Goal: Task Accomplishment & Management: Use online tool/utility

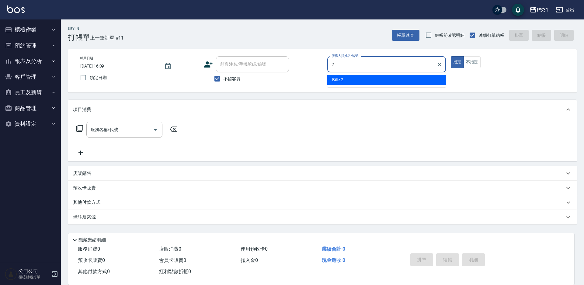
type input "Bille-2"
type button "true"
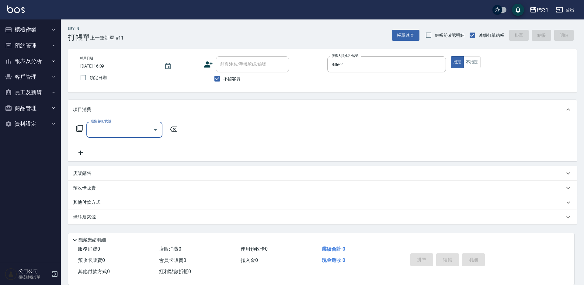
click at [88, 175] on p "店販銷售" at bounding box center [82, 173] width 18 height 6
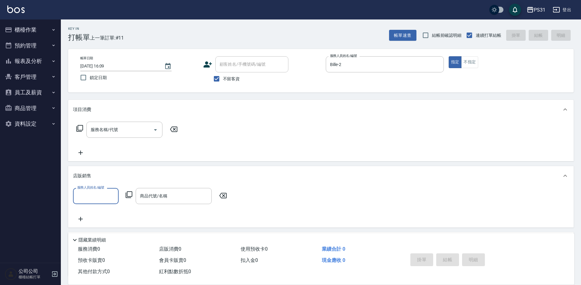
scroll to position [0, 0]
type input "Bille-2"
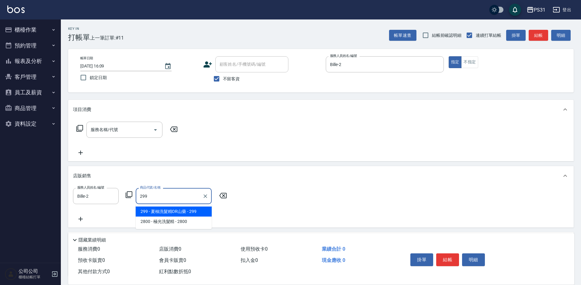
type input "夏柚洗髮精OR山藥"
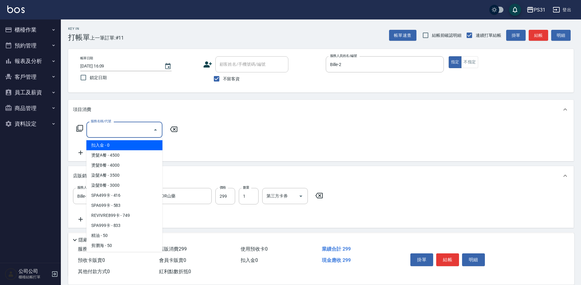
click at [121, 132] on input "服務名稱/代號" at bounding box center [119, 129] width 61 height 11
click at [81, 122] on div "服務名稱/代號 服務名稱/代號" at bounding box center [127, 130] width 108 height 16
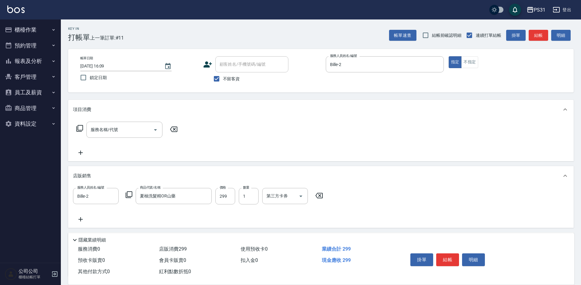
click at [79, 127] on icon at bounding box center [79, 128] width 7 height 7
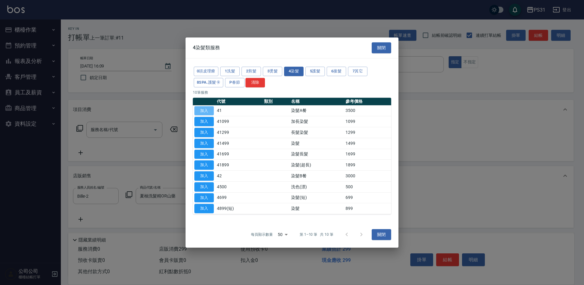
drag, startPoint x: 207, startPoint y: 113, endPoint x: 216, endPoint y: 116, distance: 9.2
click at [207, 113] on button "加入" at bounding box center [203, 110] width 19 height 9
type input "染髮A餐(41)"
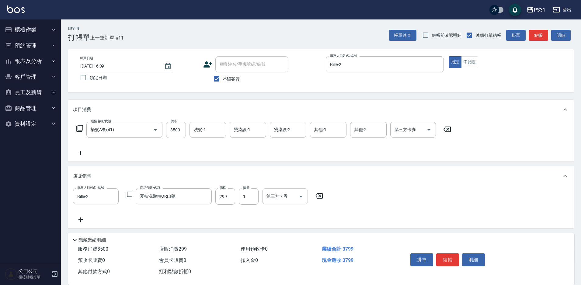
click at [299, 195] on icon "Open" at bounding box center [300, 196] width 7 height 7
click at [289, 213] on span "舊有卡券" at bounding box center [285, 212] width 46 height 10
type input "舊有卡券"
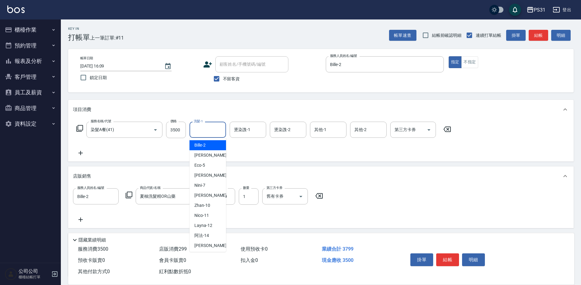
click at [202, 131] on input "洗髮-1" at bounding box center [207, 129] width 31 height 11
type input "陳泳龍-20"
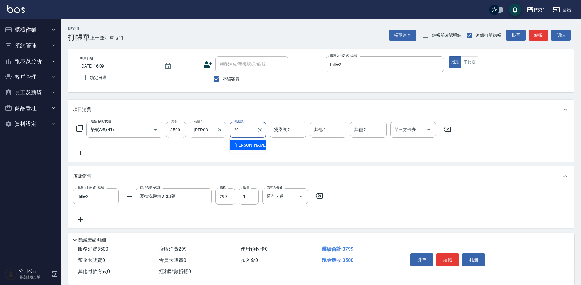
type input "陳泳龍-20"
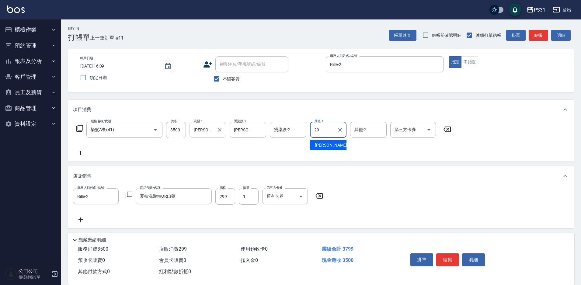
type input "陳泳龍-20"
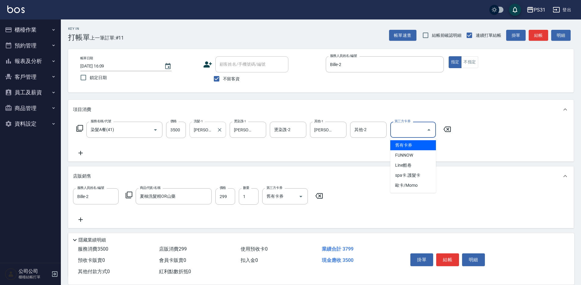
type input "舊有卡券"
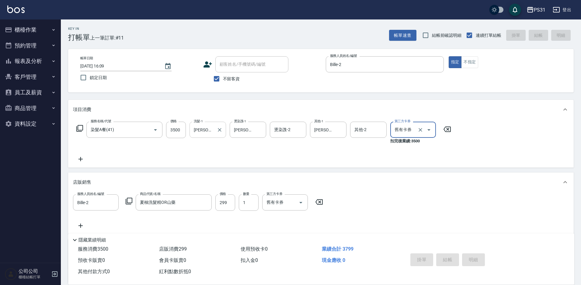
type input "2025/08/18 16:27"
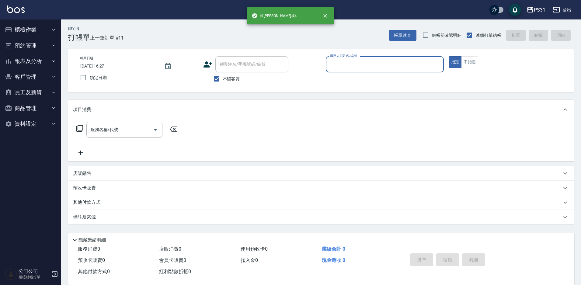
scroll to position [0, 0]
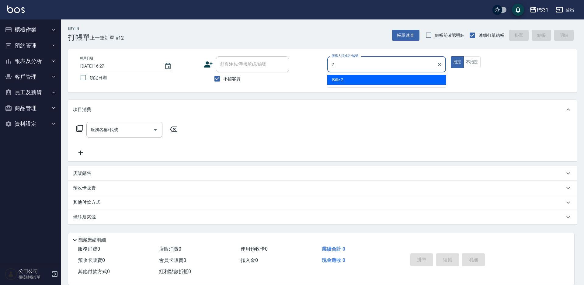
type input "Bille-2"
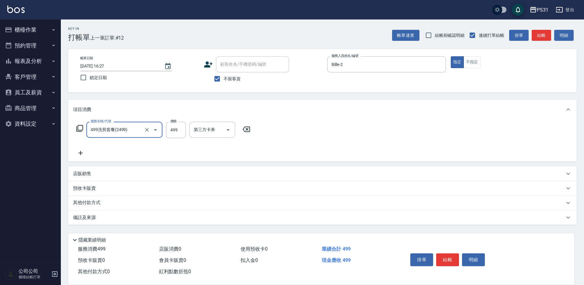
type input "499洗剪套餐(2499)"
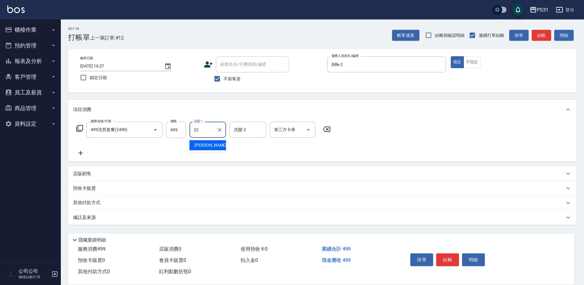
type input "陳聖軒-32"
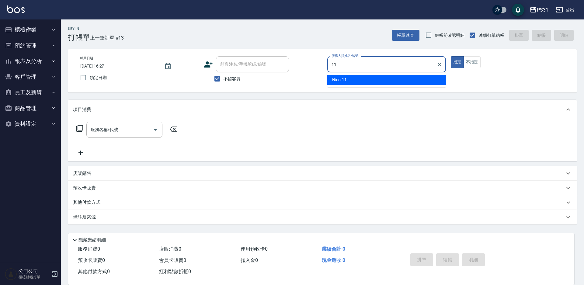
type input "Nico-11"
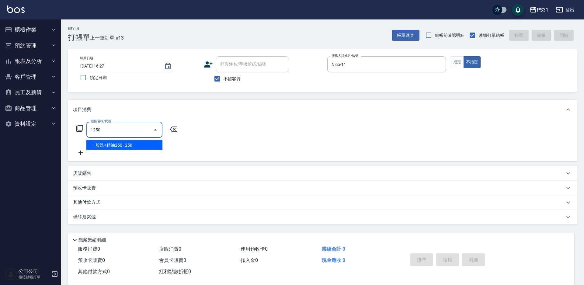
type input "一般洗+精油250(1250)"
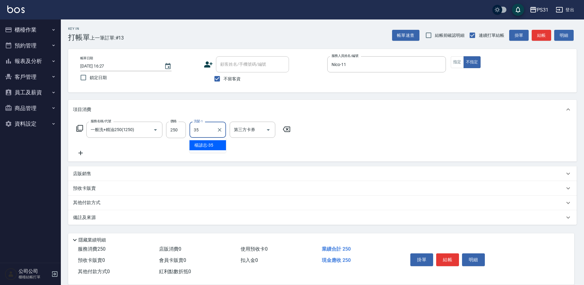
type input "楊諺志-35"
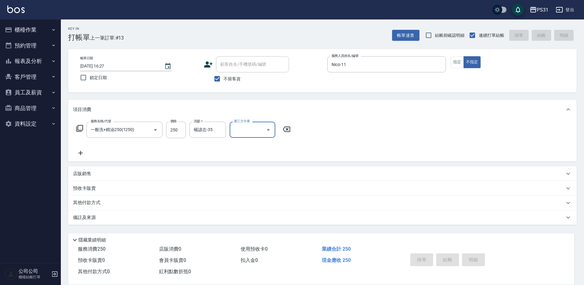
type input "2025/08/18 16:31"
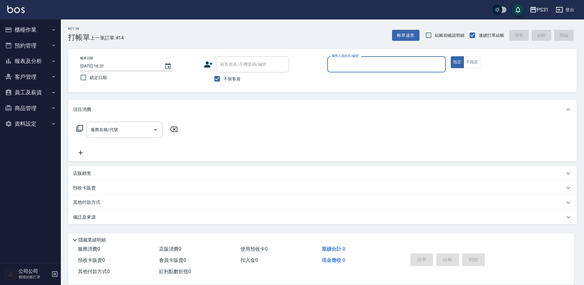
click at [44, 63] on button "報表及分析" at bounding box center [30, 61] width 56 height 16
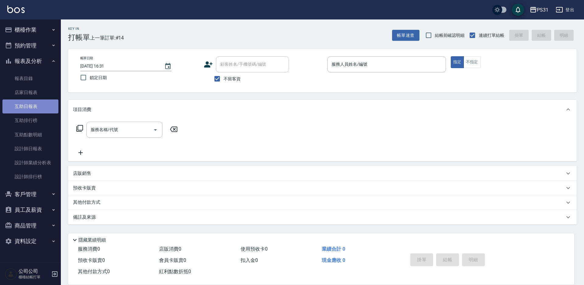
click at [40, 106] on link "互助日報表" at bounding box center [30, 106] width 56 height 14
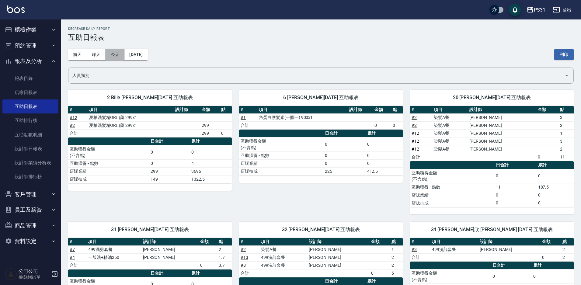
click at [110, 54] on button "今天" at bounding box center [115, 54] width 19 height 11
click at [156, 206] on div "2 Bille 呂怡慧 08/18/2025 互助報表 # 項目 設計師 金額 點 # 2 夏柚洗髮精OR山藥 299x1 299 # 12 夏柚洗髮精OR山…" at bounding box center [146, 148] width 171 height 132
click at [26, 31] on button "櫃檯作業" at bounding box center [30, 30] width 56 height 16
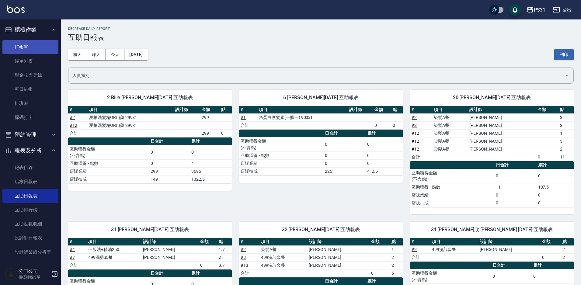
click at [31, 48] on link "打帳單" at bounding box center [30, 47] width 56 height 14
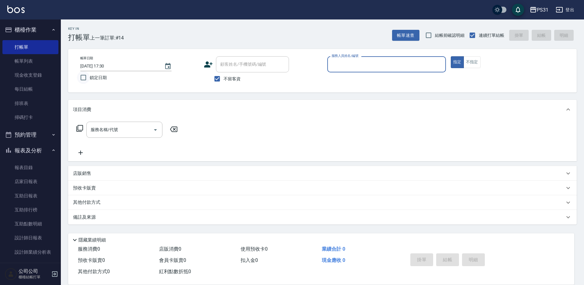
click at [86, 77] on input "鎖定日期" at bounding box center [83, 77] width 13 height 13
checkbox input "true"
click at [357, 67] on input "服務人員姓名/編號" at bounding box center [386, 64] width 113 height 11
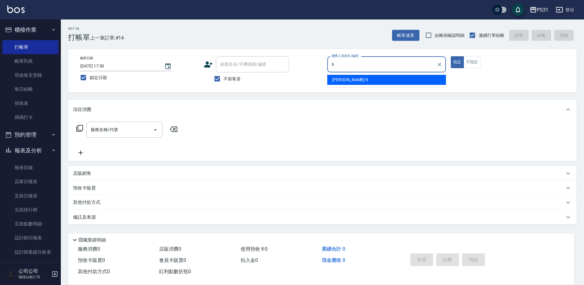
type input "JOJO-9"
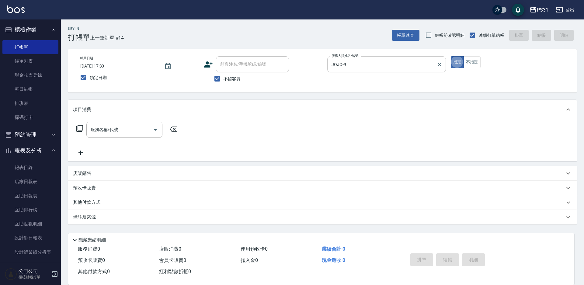
type button "true"
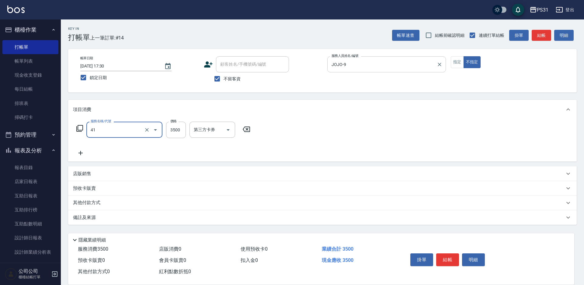
type input "染髮A餐(41)"
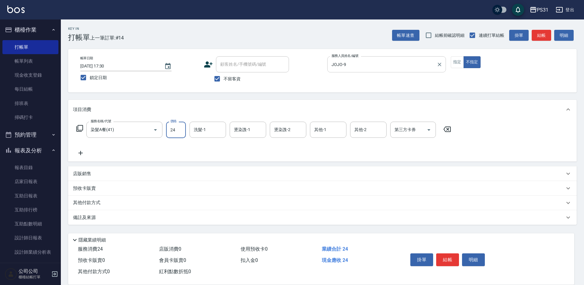
type input "249"
checkbox input "false"
type input "2499"
type input "34"
click at [76, 130] on div "服務名稱/代號 染髮A餐(41) 服務名稱/代號 價格 2499 價格 洗髮-1 洗髮-1 燙染謢-1 燙染謢-1 燙染謢-2 燙染謢-2 其他-1 其他-1…" at bounding box center [264, 130] width 382 height 16
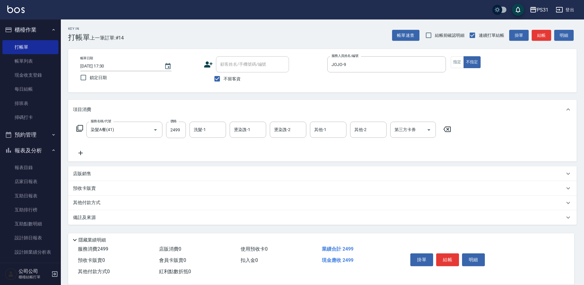
click at [82, 132] on icon at bounding box center [79, 128] width 7 height 7
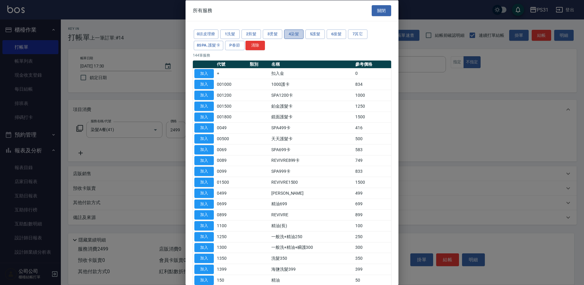
click at [295, 34] on button "4染髮" at bounding box center [293, 33] width 19 height 9
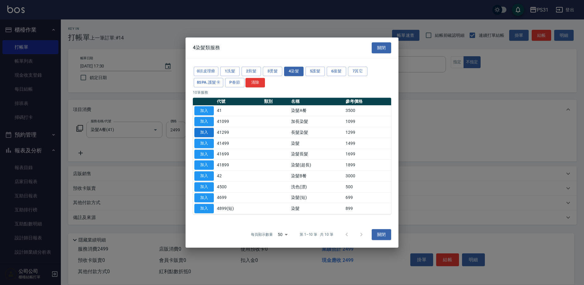
click at [210, 132] on button "加入" at bounding box center [203, 132] width 19 height 9
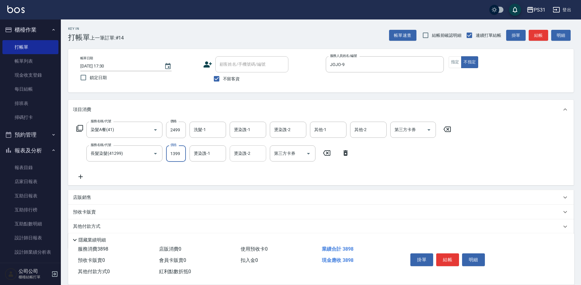
type input "1399"
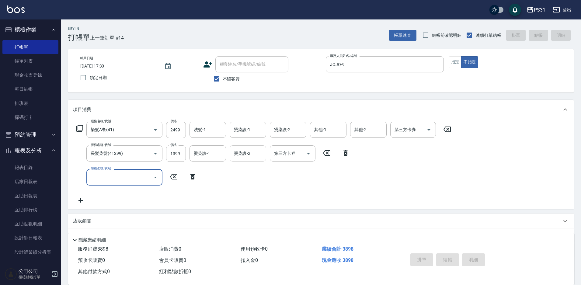
type input "2025/08/18 17:33"
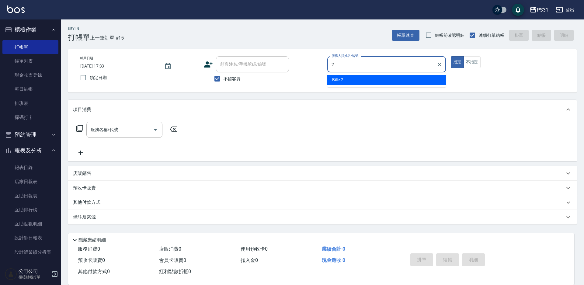
type input "Bille-2"
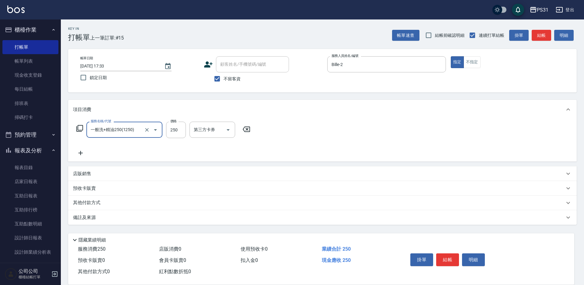
type input "一般洗+精油250(1250)"
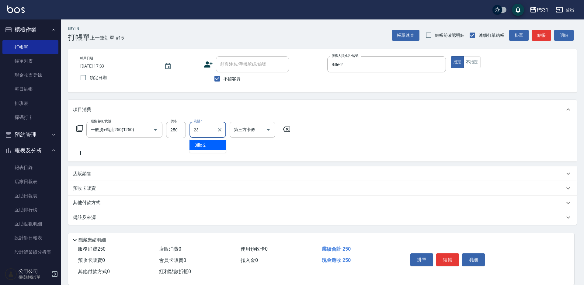
type input "羊羊-23"
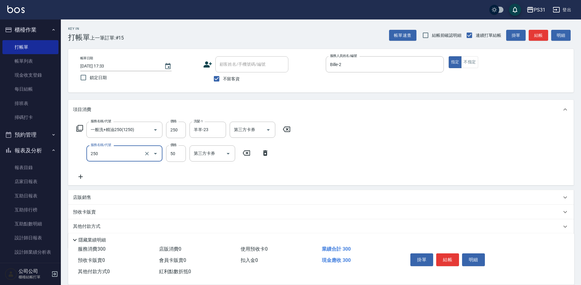
type input "剪瀏海(250)"
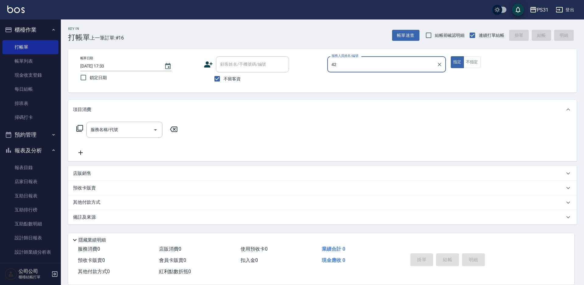
type input "4"
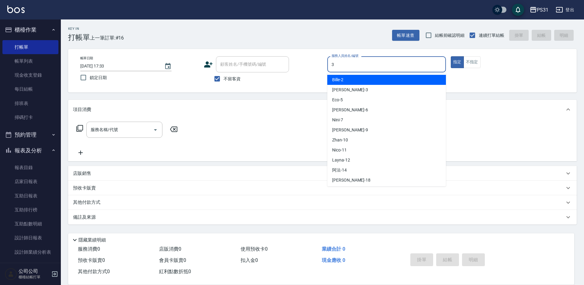
type input "Angel-3"
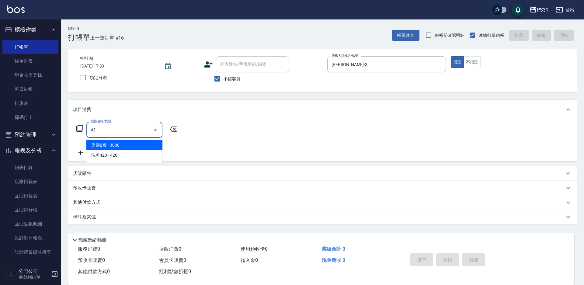
type input "染髮B餐(42)"
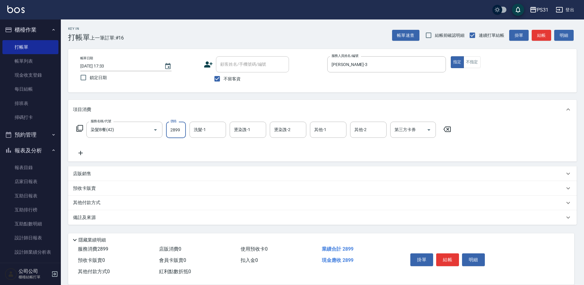
type input "2899"
type input "羊羊-23"
type input "Angel-3"
type input "羊羊-23"
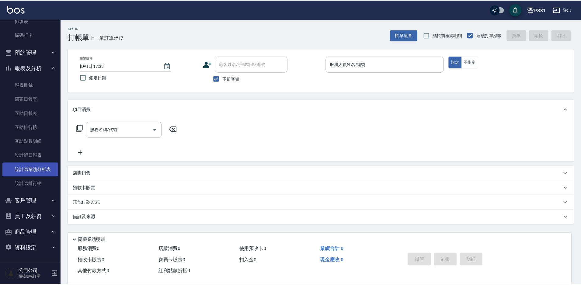
scroll to position [83, 0]
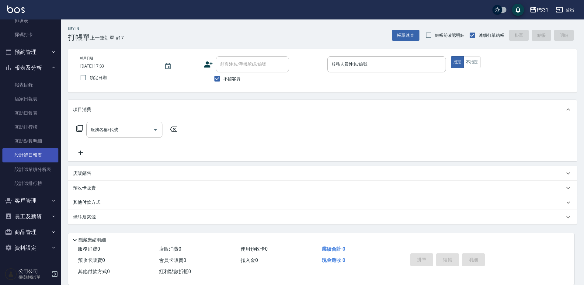
click at [38, 157] on link "設計師日報表" at bounding box center [30, 155] width 56 height 14
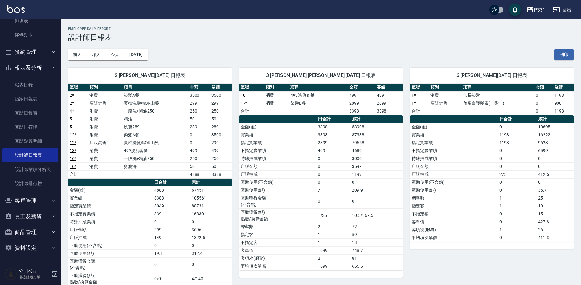
click at [183, 33] on h3 "設計師日報表" at bounding box center [320, 37] width 505 height 9
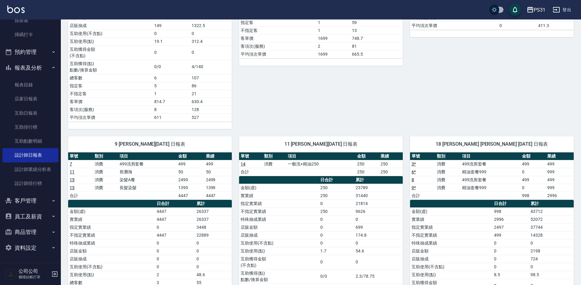
scroll to position [213, 0]
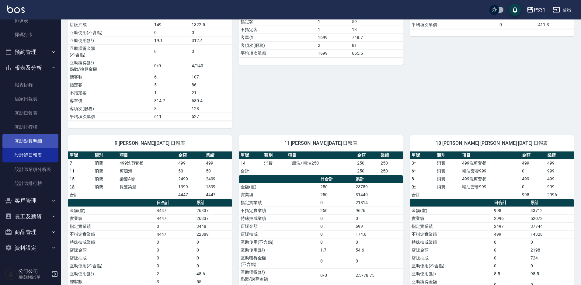
drag, startPoint x: 16, startPoint y: 143, endPoint x: 21, endPoint y: 140, distance: 6.0
click at [16, 143] on link "互助點數明細" at bounding box center [30, 141] width 56 height 14
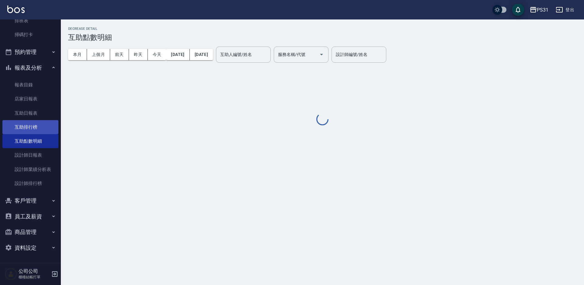
click at [33, 127] on link "互助排行榜" at bounding box center [30, 127] width 56 height 14
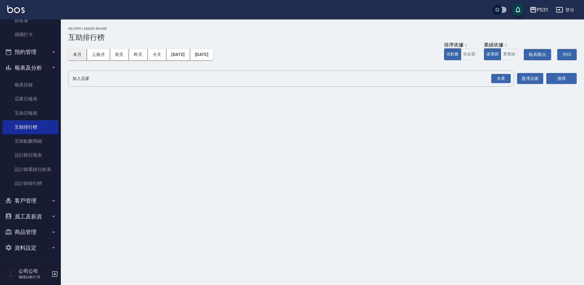
click at [77, 57] on button "本月" at bounding box center [77, 54] width 19 height 11
click at [500, 75] on div "全選" at bounding box center [500, 78] width 19 height 9
click at [566, 75] on button "搜尋" at bounding box center [561, 78] width 30 height 11
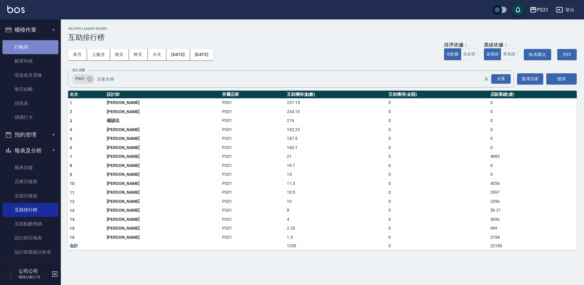
click at [32, 47] on link "打帳單" at bounding box center [30, 47] width 56 height 14
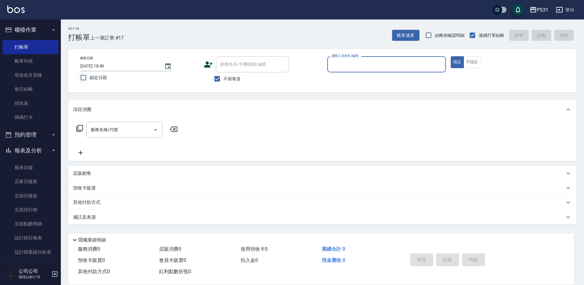
click at [84, 77] on input "鎖定日期" at bounding box center [83, 77] width 13 height 13
checkbox input "true"
click at [344, 65] on input "服務人員姓名/編號" at bounding box center [386, 64] width 113 height 11
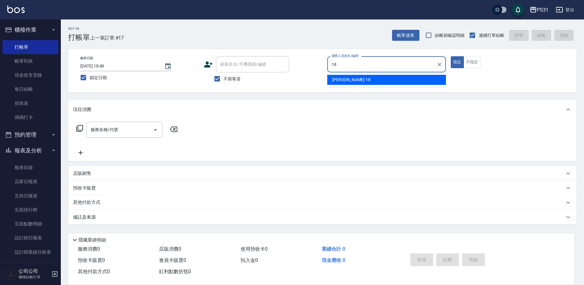
type input "18"
checkbox input "false"
type input "[PERSON_NAME]-18"
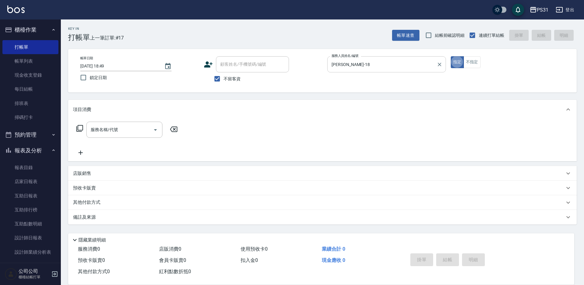
type button "true"
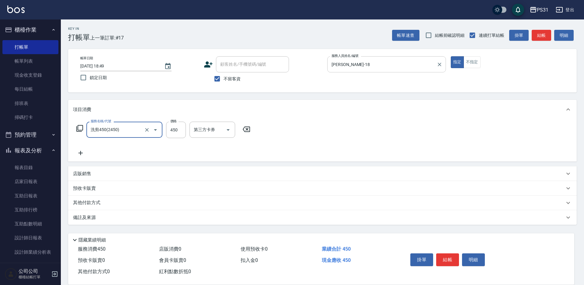
type input "洗剪450(2450)"
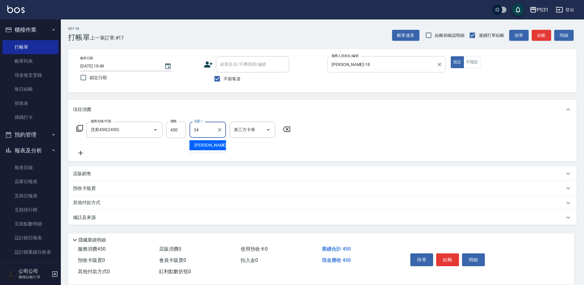
type input "鈺欣-34"
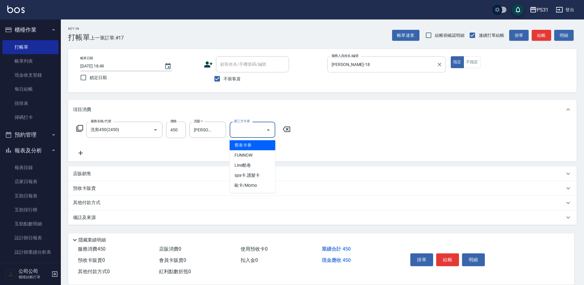
type input "舊有卡券"
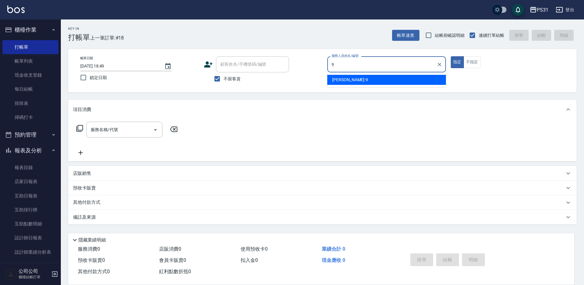
type input "JOJO-9"
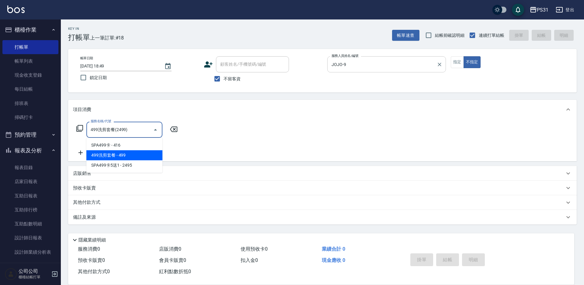
type input "499洗剪套餐(2499)"
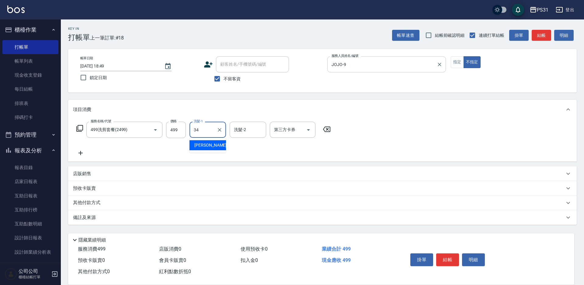
type input "鈺欣-34"
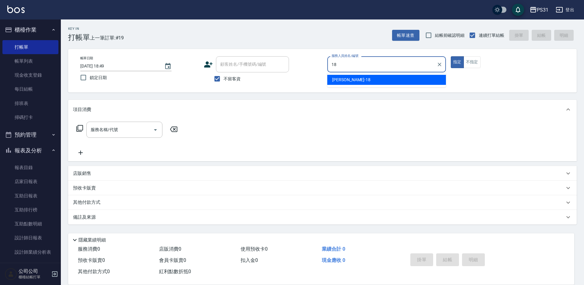
type input "[PERSON_NAME]-18"
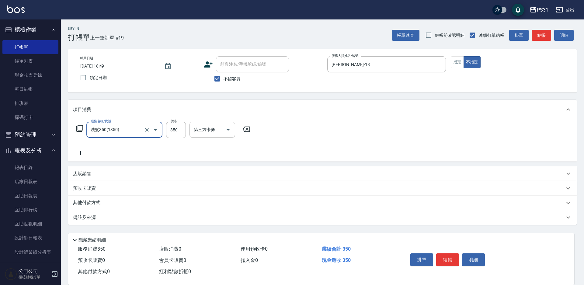
type input "洗髮350(1350)"
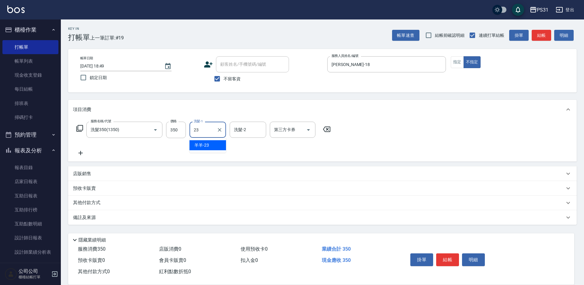
type input "羊羊-23"
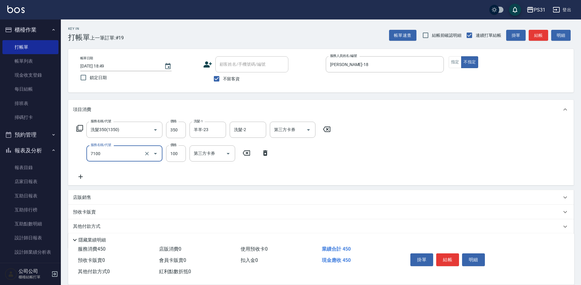
type input "造型(7100)"
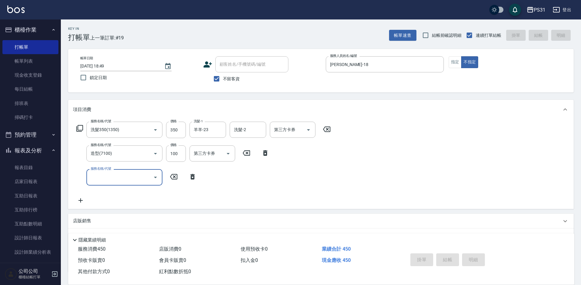
type input "2025/08/18 18:50"
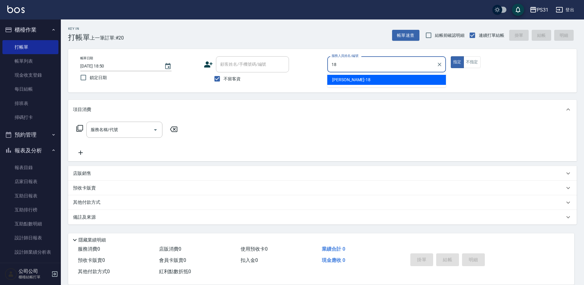
type input "[PERSON_NAME]-18"
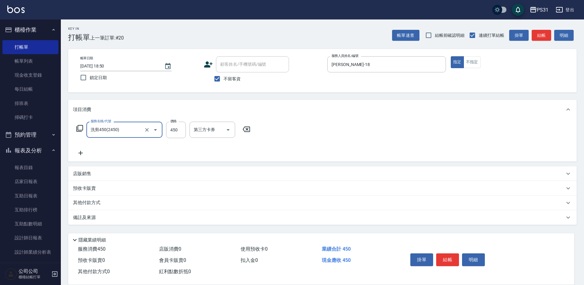
type input "洗剪450(2450)"
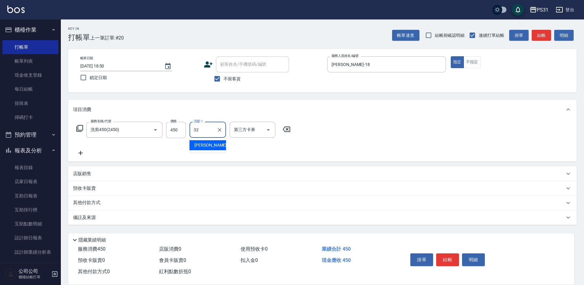
type input "陳聖軒-32"
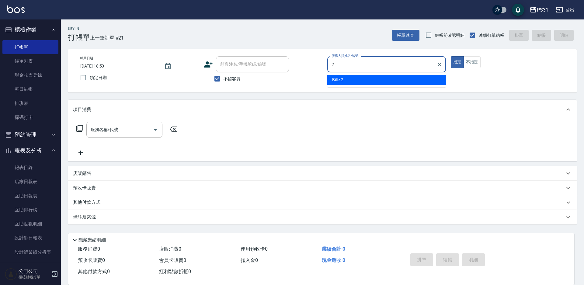
type input "Bille-2"
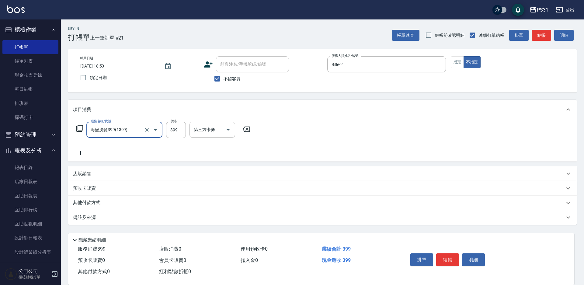
type input "海鹽洗髮399(1399)"
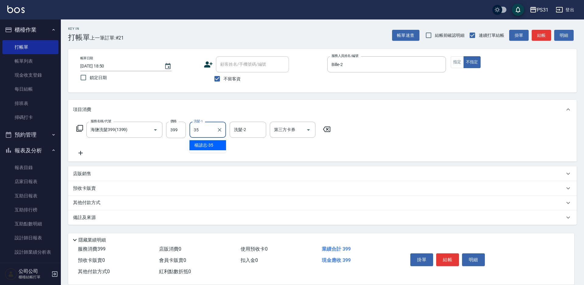
type input "楊諺志-35"
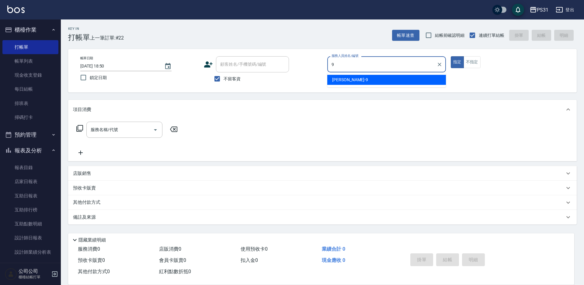
type input "JOJO-9"
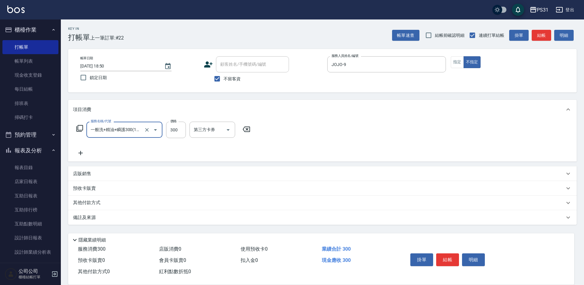
type input "一般洗+精油+瞬護300(1300)"
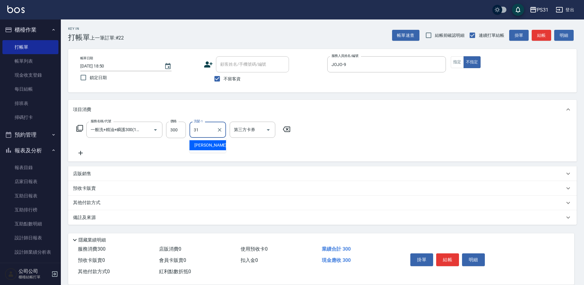
type input "[PERSON_NAME]-31"
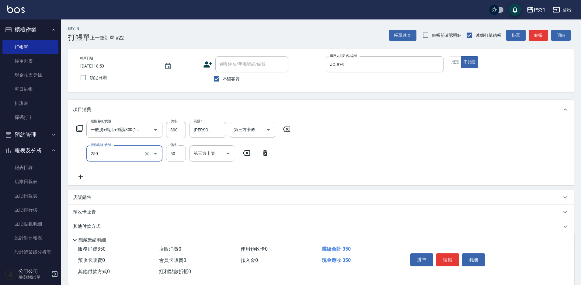
type input "剪瀏海(250)"
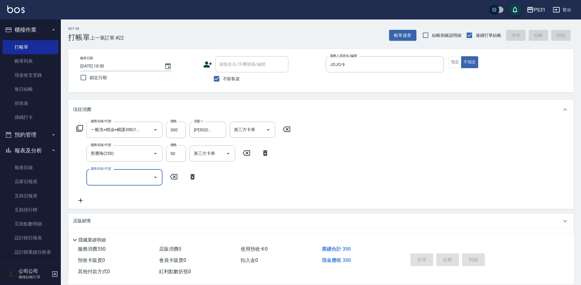
type input "2025/08/18 18:51"
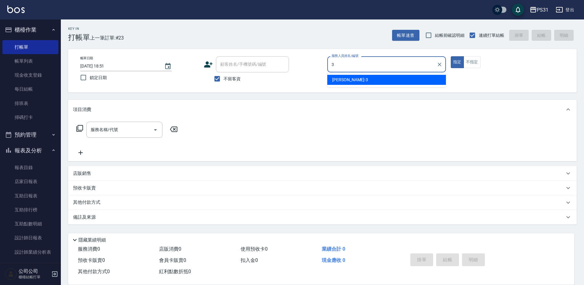
type input "Angel-3"
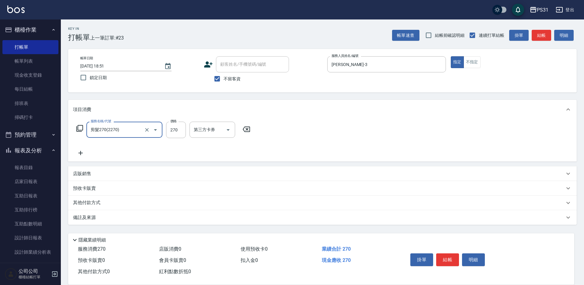
type input "剪髮270(2270)"
type input "380"
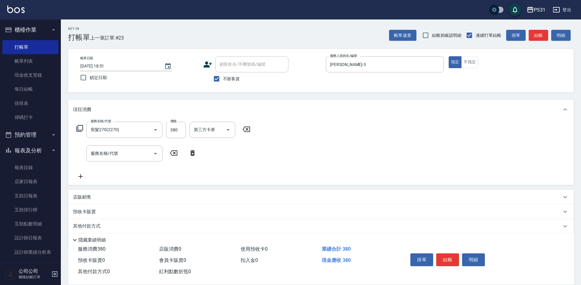
click at [192, 150] on icon at bounding box center [192, 152] width 15 height 7
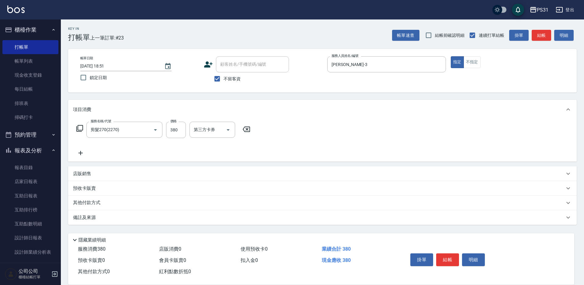
click at [81, 127] on icon at bounding box center [79, 128] width 7 height 7
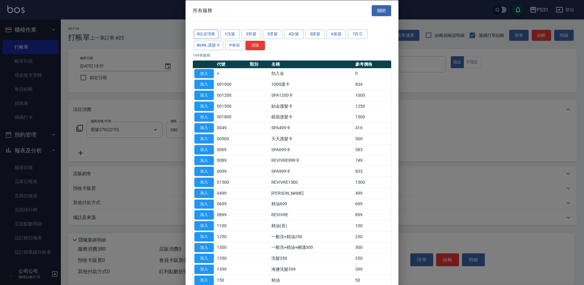
click at [204, 35] on button "0頭皮理療" at bounding box center [206, 33] width 25 height 9
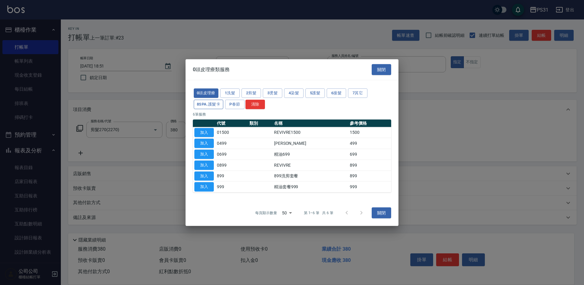
click at [219, 106] on button "8SPA.護髮卡" at bounding box center [208, 103] width 29 height 9
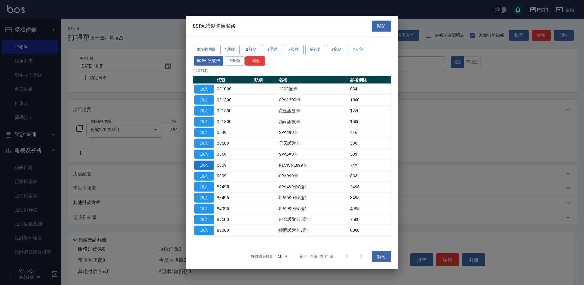
click at [205, 166] on button "加入" at bounding box center [203, 164] width 19 height 9
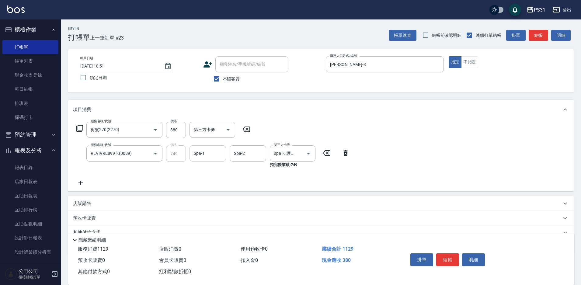
click at [224, 158] on div "Spa-1" at bounding box center [207, 153] width 36 height 16
type input "陳泳龍-20"
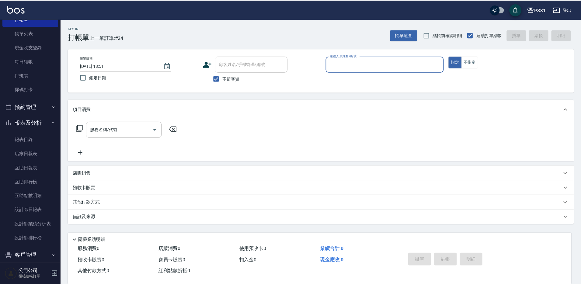
scroll to position [61, 0]
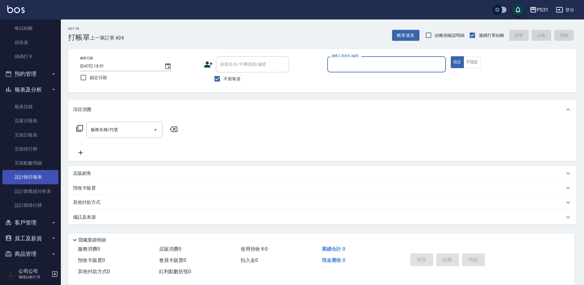
click at [28, 178] on link "設計師日報表" at bounding box center [30, 177] width 56 height 14
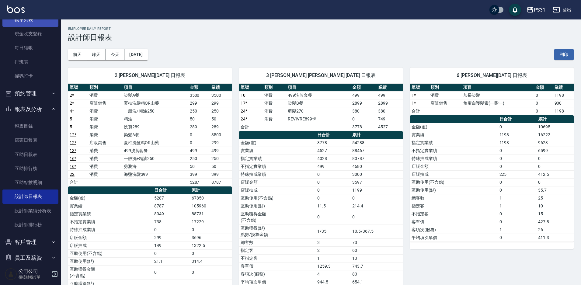
drag, startPoint x: 44, startPoint y: 36, endPoint x: 44, endPoint y: 33, distance: 4.0
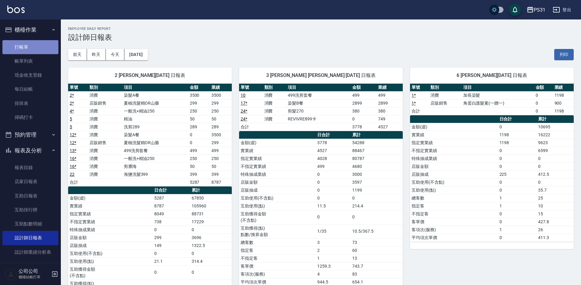
click at [38, 47] on link "打帳單" at bounding box center [30, 47] width 56 height 14
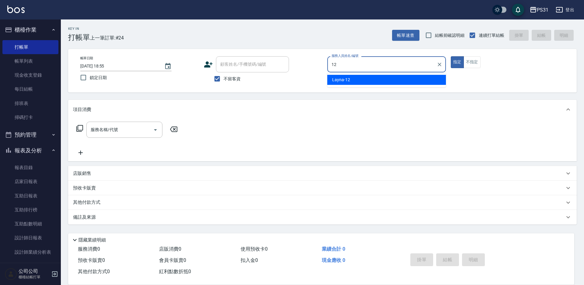
type input "Layna-12"
type button "true"
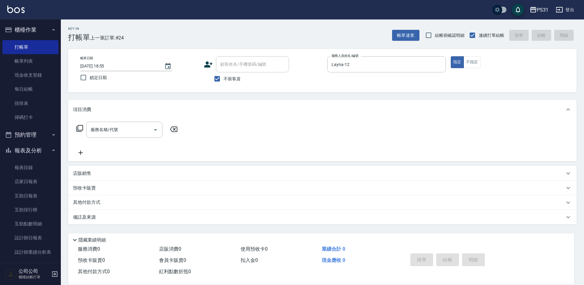
drag, startPoint x: 391, startPoint y: 74, endPoint x: 215, endPoint y: 170, distance: 201.1
click at [215, 170] on div "店販銷售" at bounding box center [318, 173] width 491 height 6
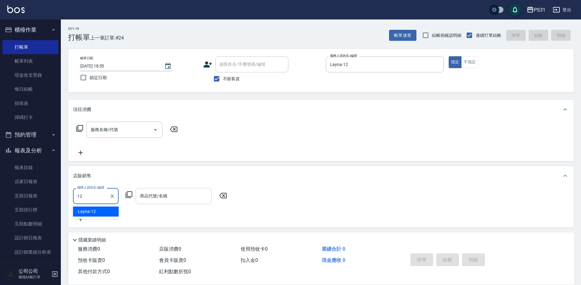
type input "12"
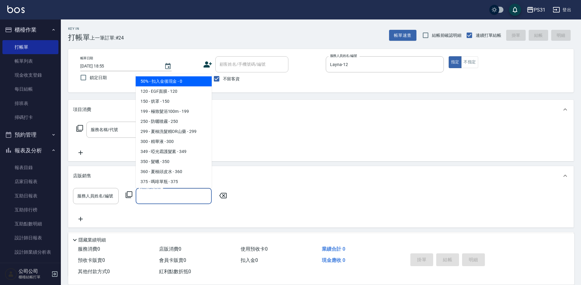
click at [153, 197] on input "商品代號/名稱" at bounding box center [173, 196] width 71 height 11
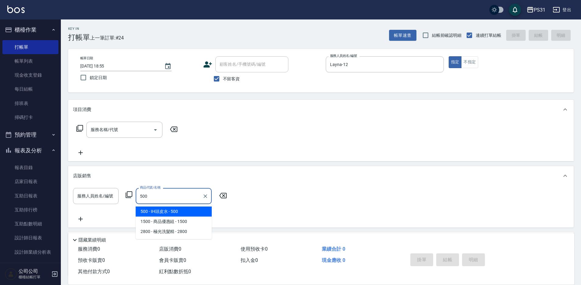
type input "IH頭皮水"
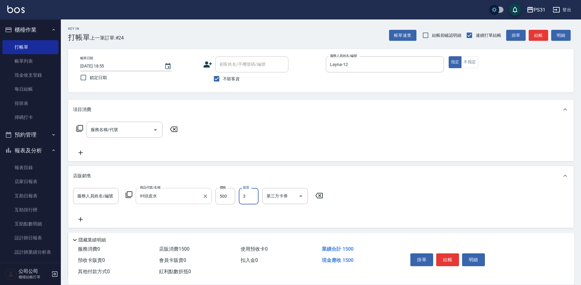
type input "3"
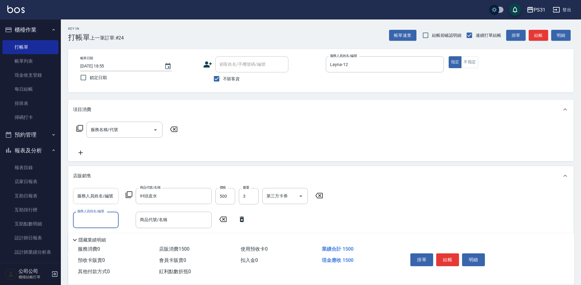
click at [103, 199] on input "服務人員姓名/編號" at bounding box center [96, 196] width 40 height 11
type input "121"
click at [443, 254] on button "結帳" at bounding box center [447, 259] width 23 height 13
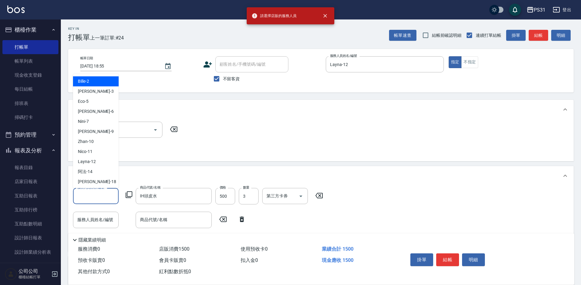
click at [106, 198] on input "服務人員姓名/編號" at bounding box center [96, 196] width 40 height 11
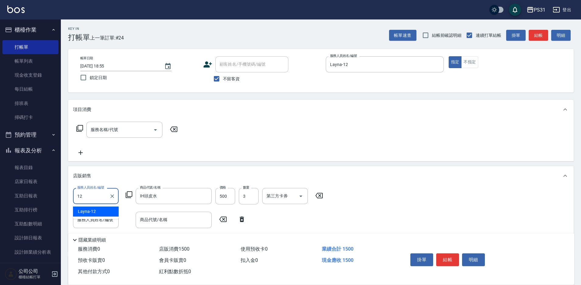
type input "Layna-12"
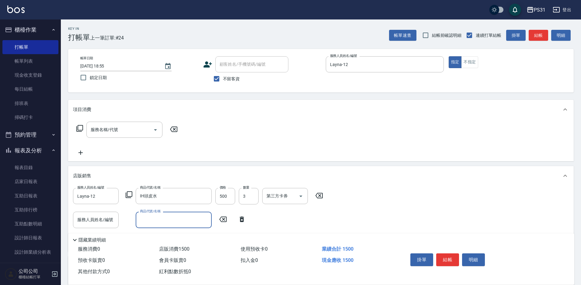
click at [241, 221] on icon at bounding box center [242, 218] width 4 height 5
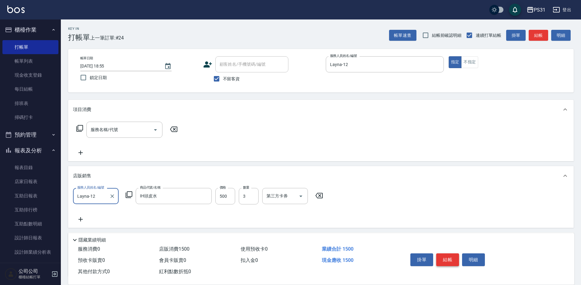
click at [446, 255] on button "結帳" at bounding box center [447, 259] width 23 height 13
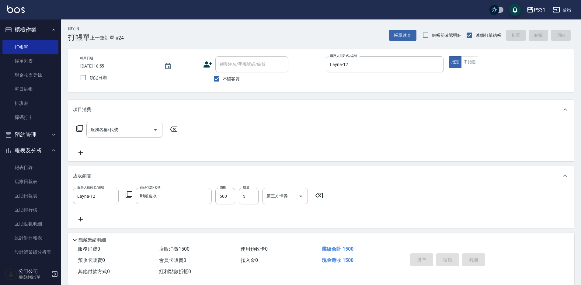
type input "2025/08/18 18:56"
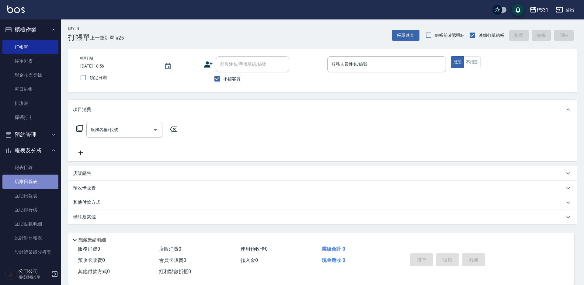
click at [41, 185] on link "店家日報表" at bounding box center [30, 182] width 56 height 14
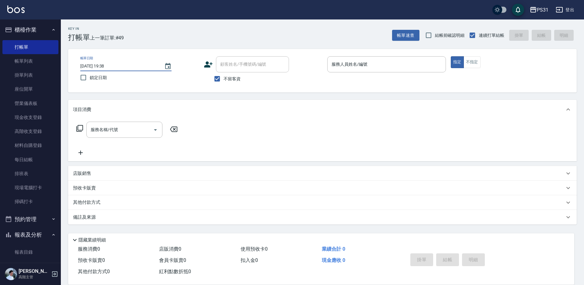
click at [90, 66] on input "2025/08/17 19:38" at bounding box center [119, 66] width 78 height 10
click at [82, 76] on input "鎖定日期" at bounding box center [83, 77] width 13 height 13
checkbox input "false"
type input "[DATE] 19:16"
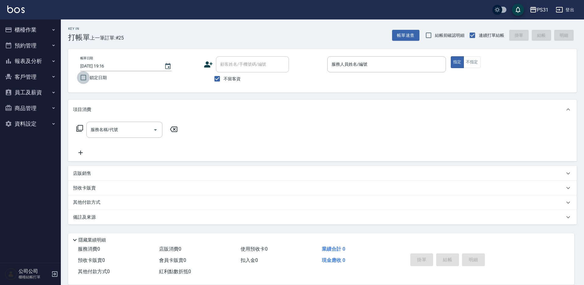
click at [84, 80] on input "鎖定日期" at bounding box center [83, 77] width 13 height 13
checkbox input "true"
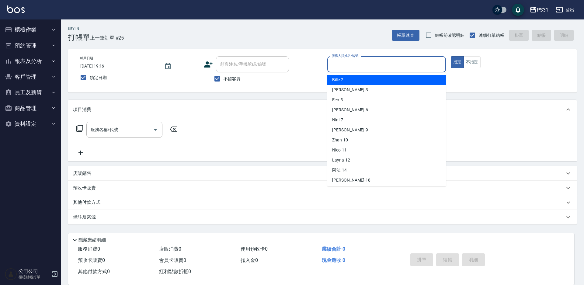
click at [332, 63] on input "服務人員姓名/編號" at bounding box center [386, 64] width 113 height 11
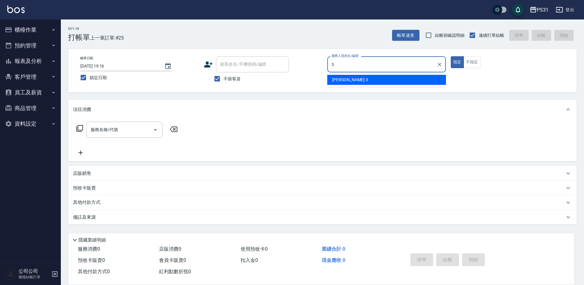
type input "Angel-3"
type button "true"
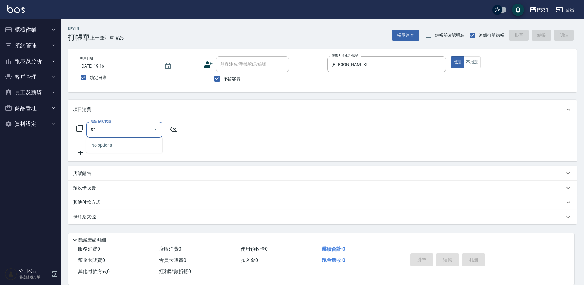
type input "5"
type input "洗剪450(2450)"
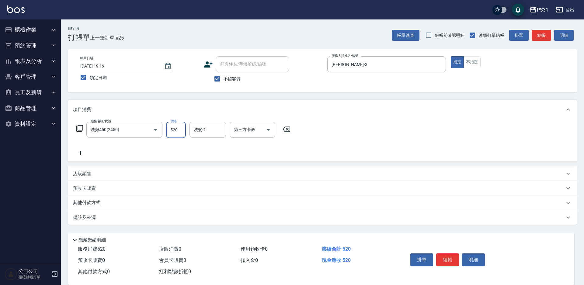
click at [178, 131] on input "520" at bounding box center [176, 130] width 20 height 16
type input "480"
type input "陳聖軒-32"
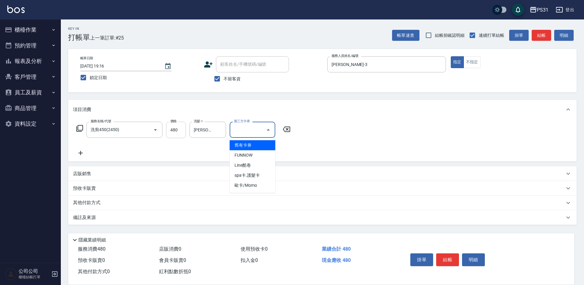
type input "舊有卡券"
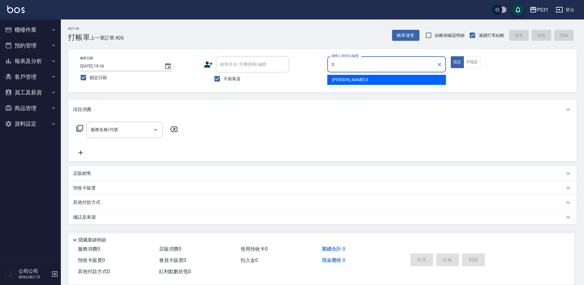
type input "Angel-3"
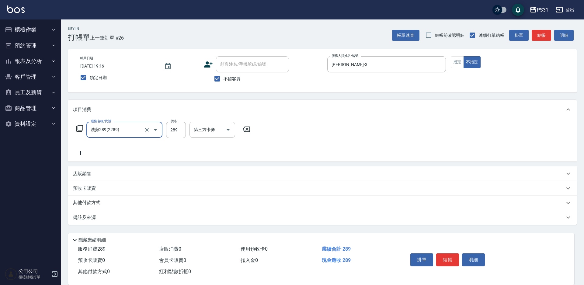
type input "洗剪289(2289)"
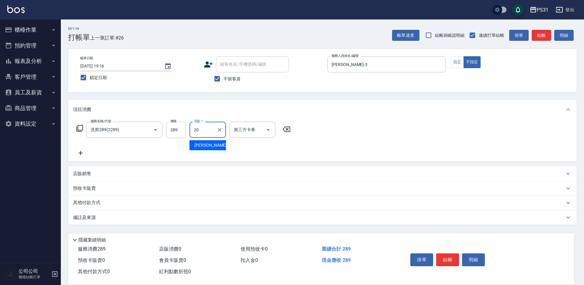
type input "陳泳龍-20"
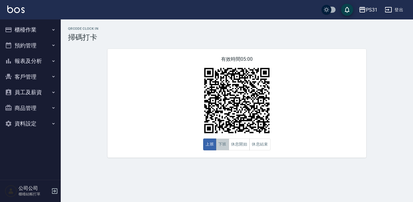
click at [220, 147] on button "下班" at bounding box center [222, 145] width 13 height 12
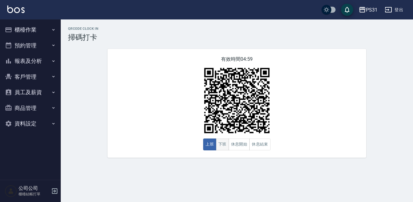
click at [225, 146] on button "下班" at bounding box center [222, 145] width 13 height 12
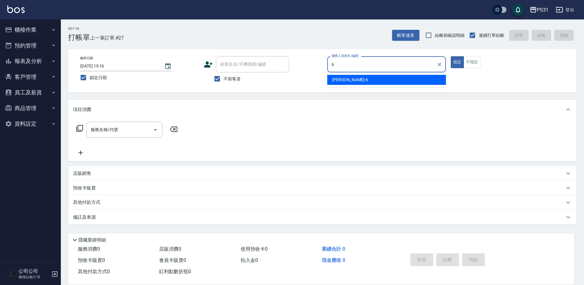
type input "Aki-6"
type button "true"
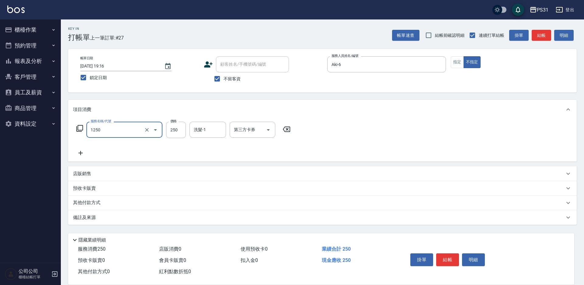
type input "一般洗+精油250(1250)"
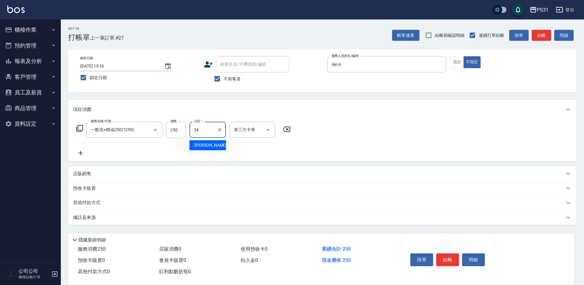
type input "[PERSON_NAME]-34"
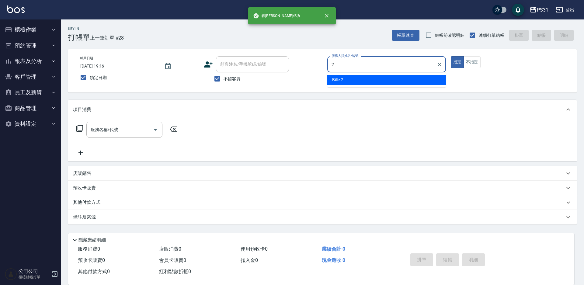
type input "Bille-2"
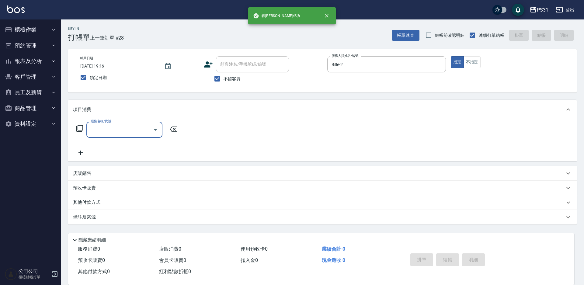
drag, startPoint x: 36, startPoint y: 275, endPoint x: 92, endPoint y: 271, distance: 55.5
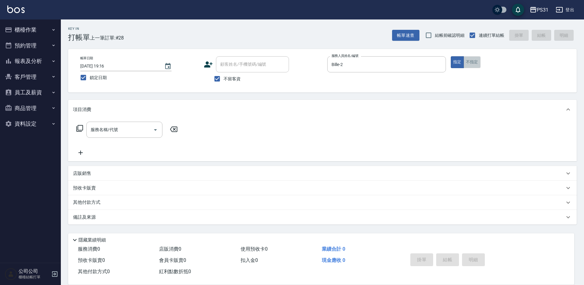
drag, startPoint x: 92, startPoint y: 271, endPoint x: 479, endPoint y: 61, distance: 440.2
click at [477, 61] on button "不指定" at bounding box center [471, 62] width 17 height 12
type button "false"
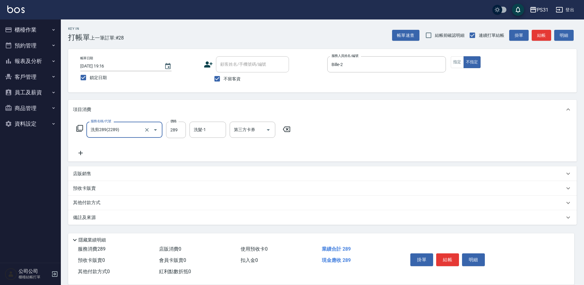
type input "洗剪289(2289)"
type input "[PERSON_NAME]-32"
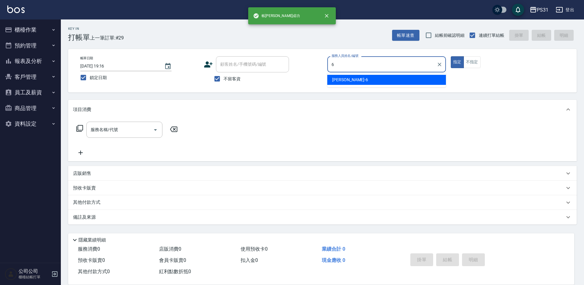
type input "Aki-6"
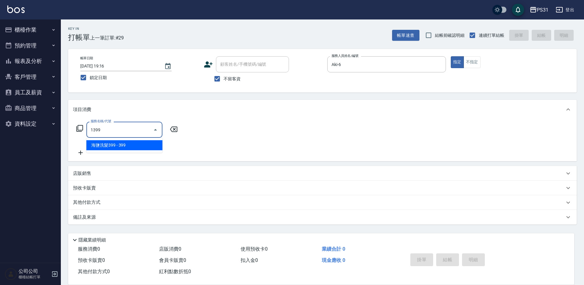
type input "海鹽洗髮399(1399)"
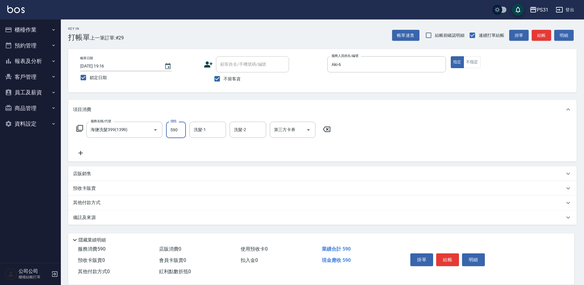
type input "590"
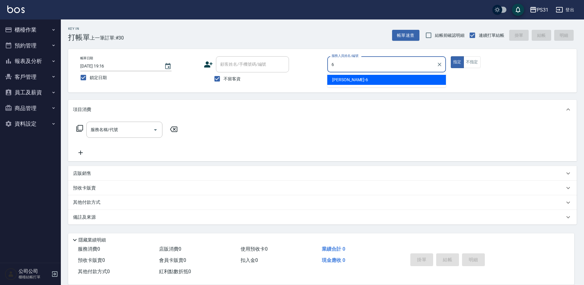
type input "Aki-6"
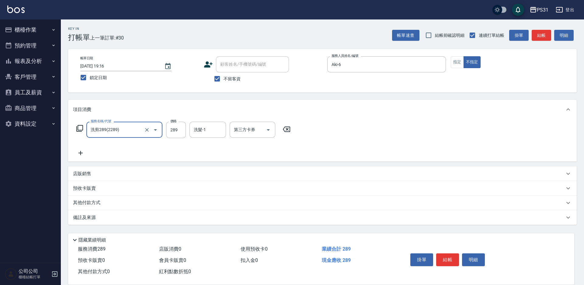
type input "洗剪289(2289)"
type input "羊羊-23"
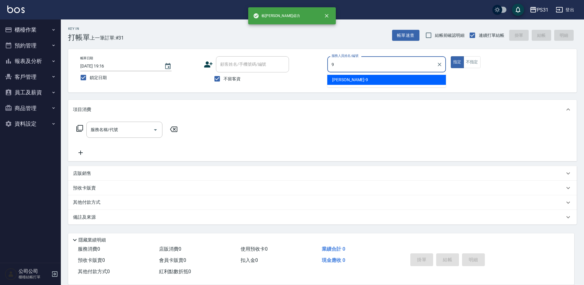
type input "JOJO-9"
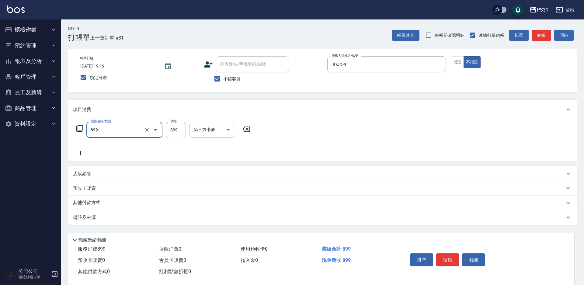
type input "899洗剪套餐(899)"
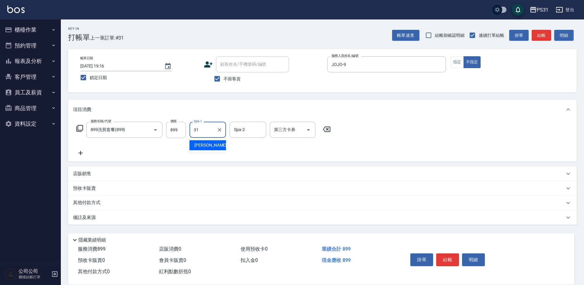
type input "[PERSON_NAME]-31"
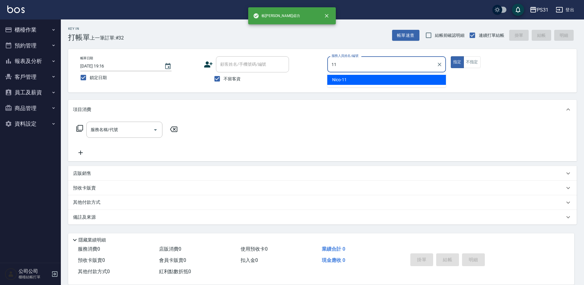
type input "Nico-11"
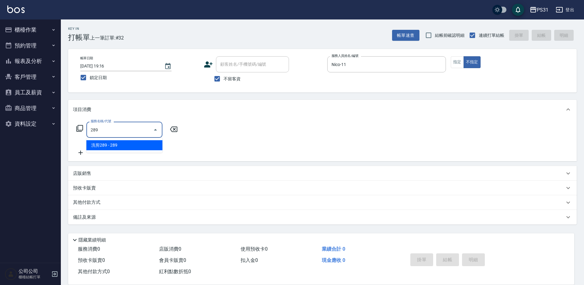
type input "洗剪289(2289)"
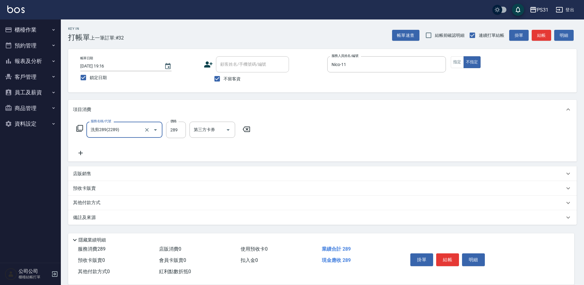
type input "洗剪289(2289)"
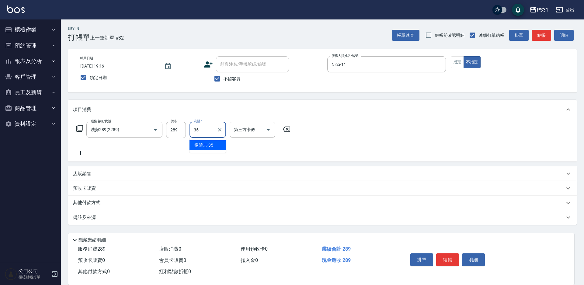
type input "楊諺志-35"
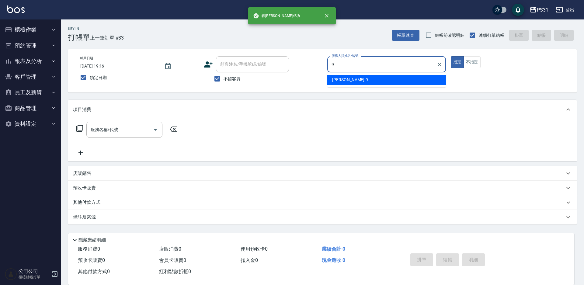
type input "JOJO-9"
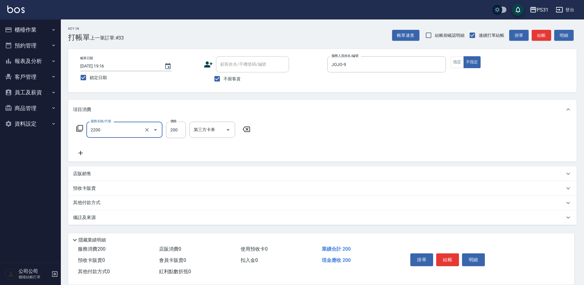
type input "剪髮200(2200)"
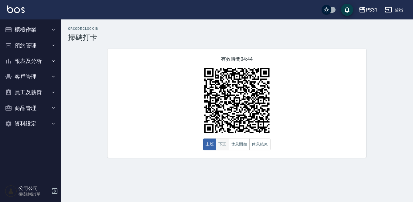
click at [219, 146] on button "下班" at bounding box center [222, 145] width 13 height 12
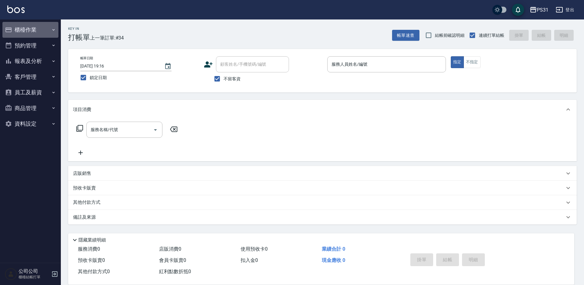
drag, startPoint x: 27, startPoint y: 26, endPoint x: 25, endPoint y: 31, distance: 4.8
click at [27, 26] on button "櫃檯作業" at bounding box center [30, 30] width 56 height 16
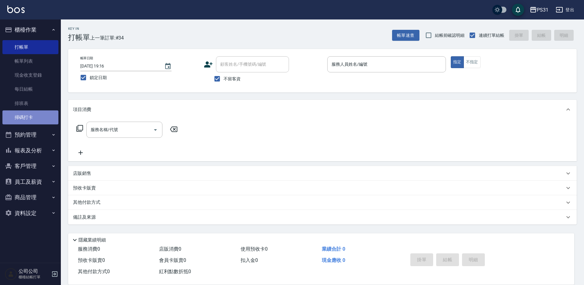
click at [34, 112] on link "掃碼打卡" at bounding box center [30, 117] width 56 height 14
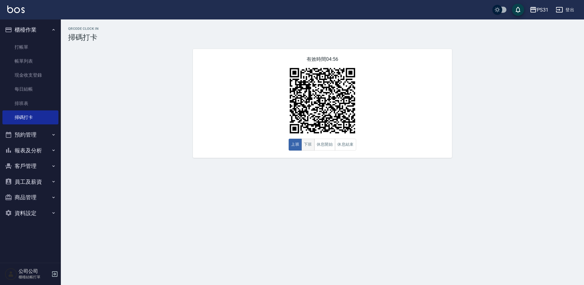
click at [307, 147] on button "下班" at bounding box center [307, 145] width 13 height 12
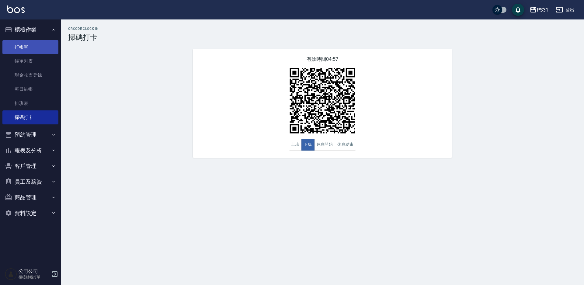
click at [29, 48] on link "打帳單" at bounding box center [30, 47] width 56 height 14
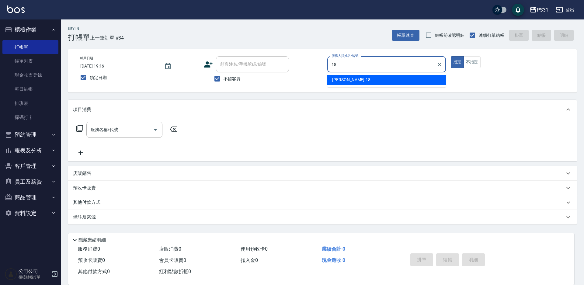
type input "[PERSON_NAME]-18"
type button "true"
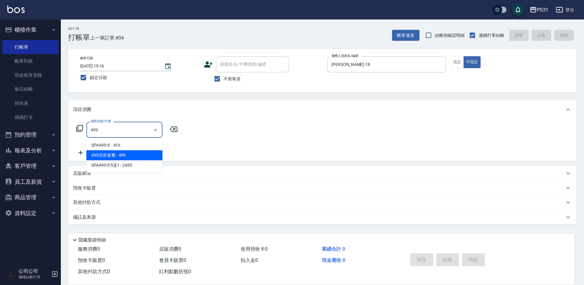
type input "499洗剪套餐(2499)"
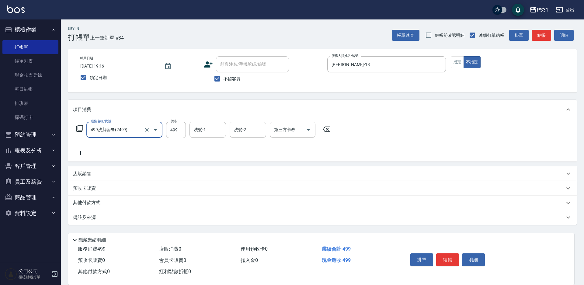
type input "499洗剪套餐(2499)"
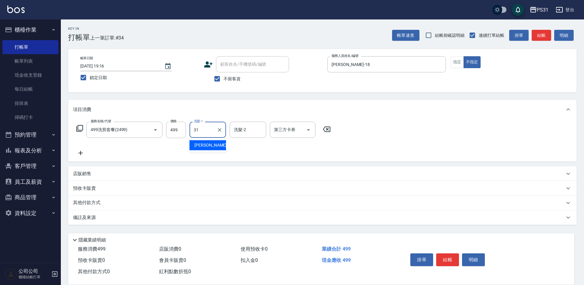
type input "[PERSON_NAME]-31"
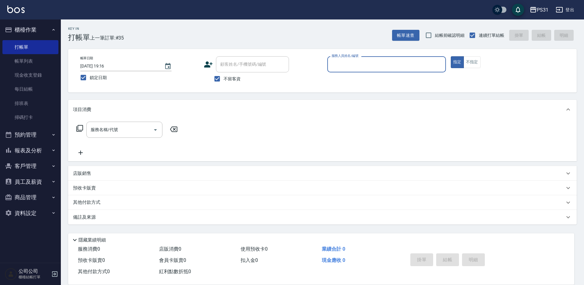
click at [35, 135] on button "預約管理" at bounding box center [30, 135] width 56 height 16
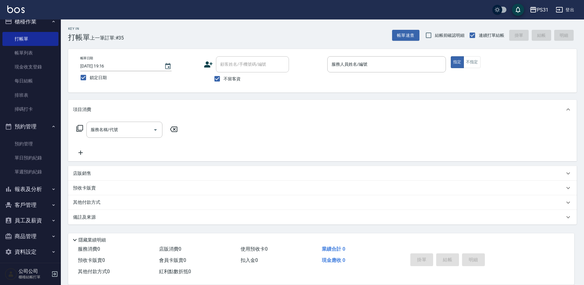
scroll to position [12, 0]
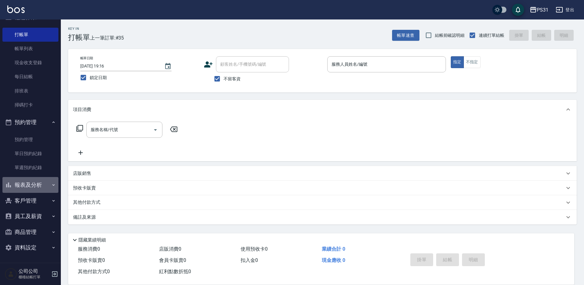
click at [47, 182] on button "報表及分析" at bounding box center [30, 185] width 56 height 16
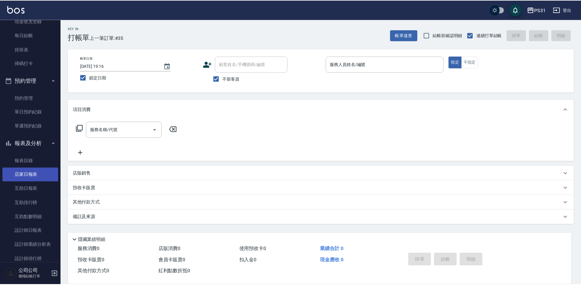
scroll to position [73, 0]
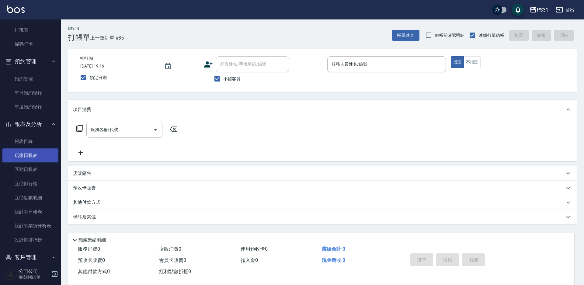
click at [40, 153] on link "店家日報表" at bounding box center [30, 155] width 56 height 14
